Goal: Find specific page/section: Find specific page/section

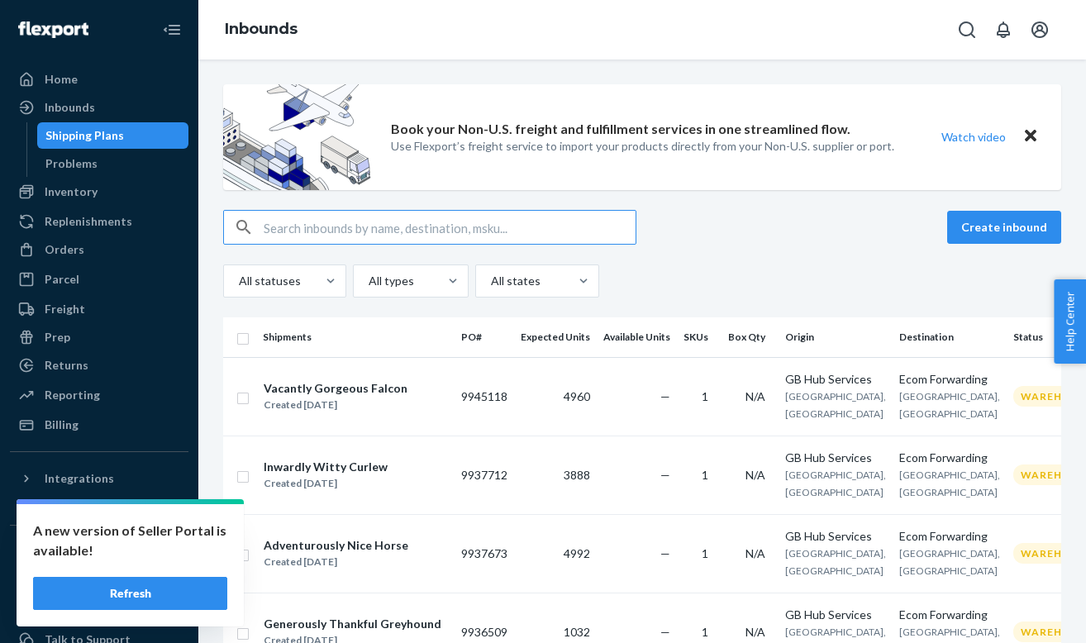
scroll to position [0, 135]
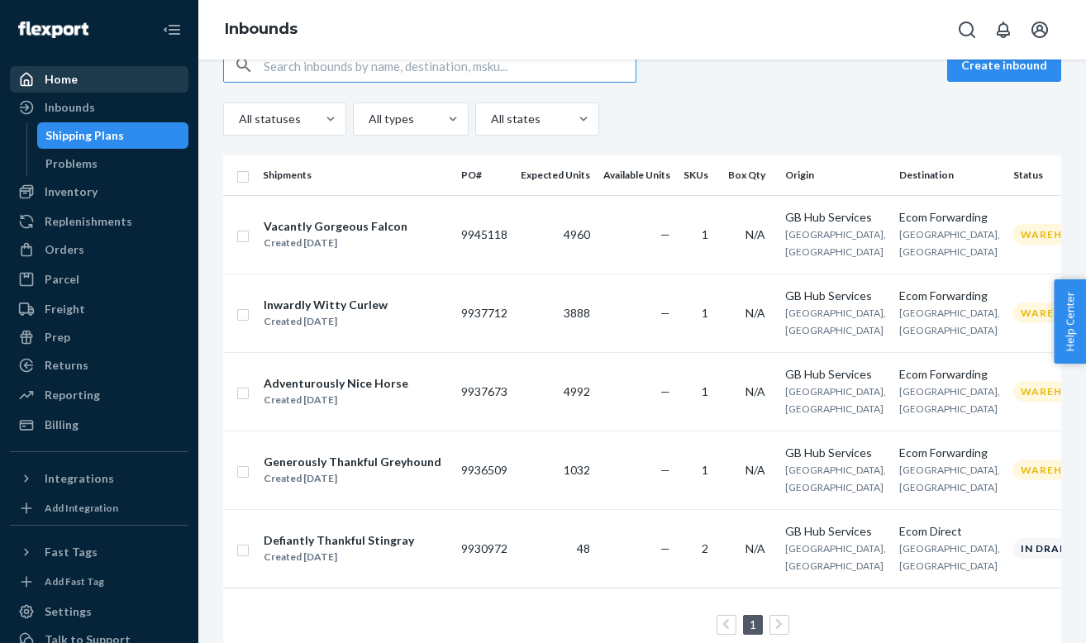
click at [104, 68] on div "Home" at bounding box center [99, 79] width 175 height 23
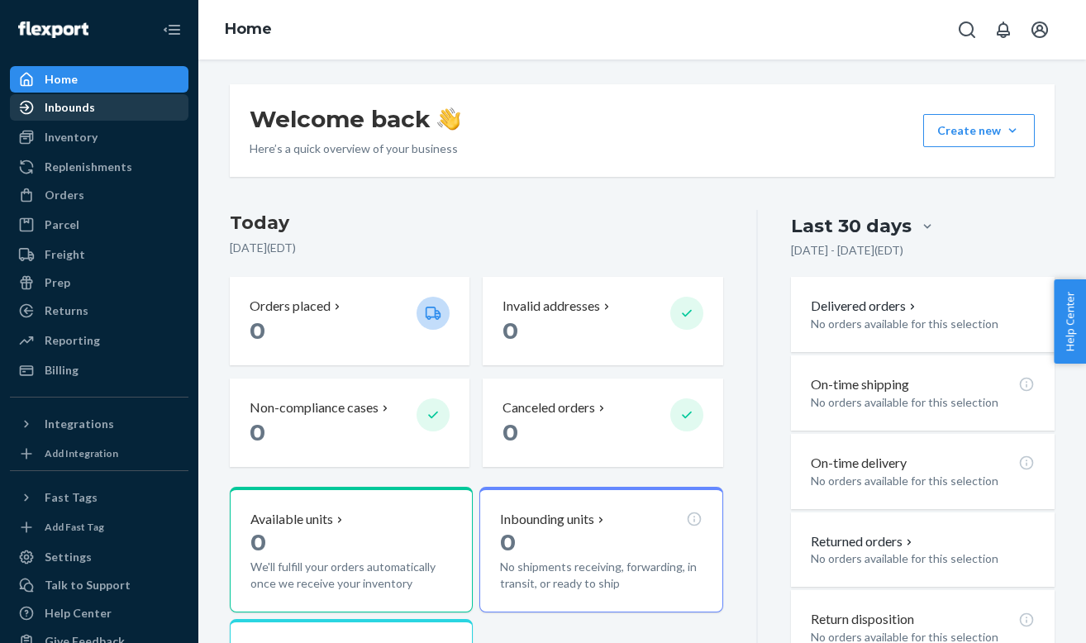
click at [126, 100] on div "Inbounds" at bounding box center [99, 107] width 175 height 23
